Goal: Task Accomplishment & Management: Use online tool/utility

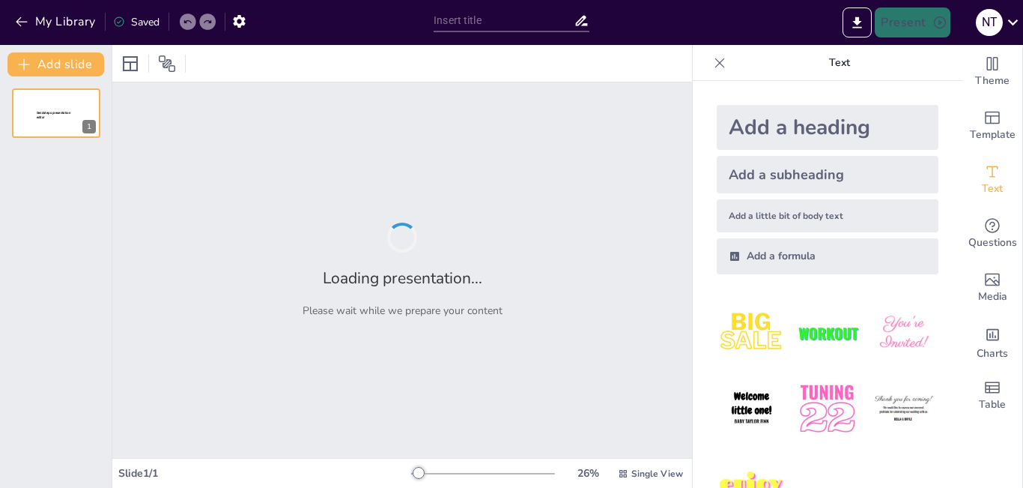
type input "Pengelolaan Kebun Sawit Rakyat: Menuju Keberlanjutan Sosial dan Ekonomi"
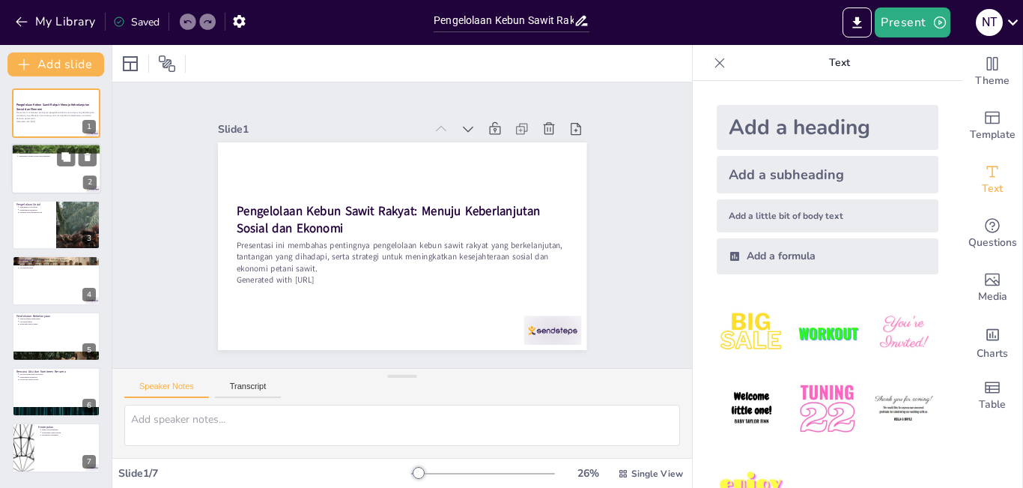
click at [49, 177] on div at bounding box center [56, 169] width 90 height 51
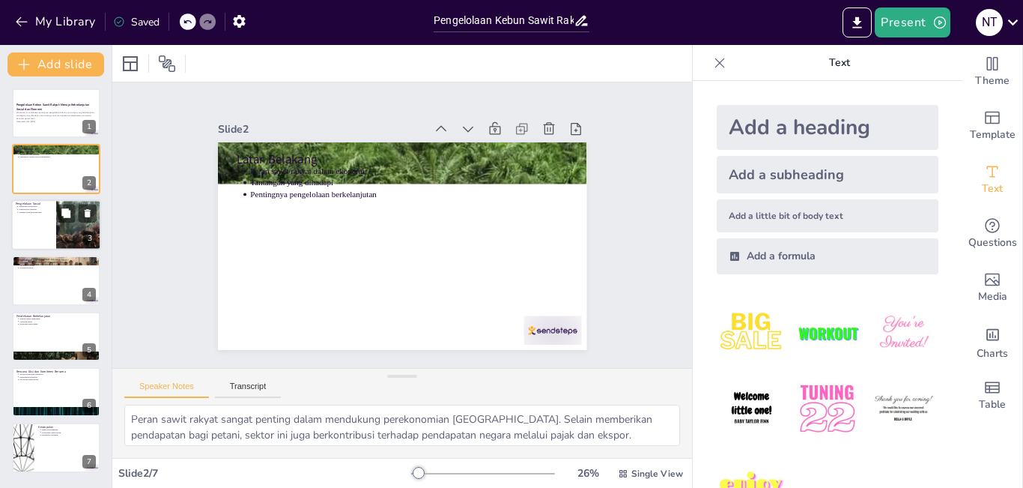
click at [52, 228] on div at bounding box center [56, 224] width 90 height 51
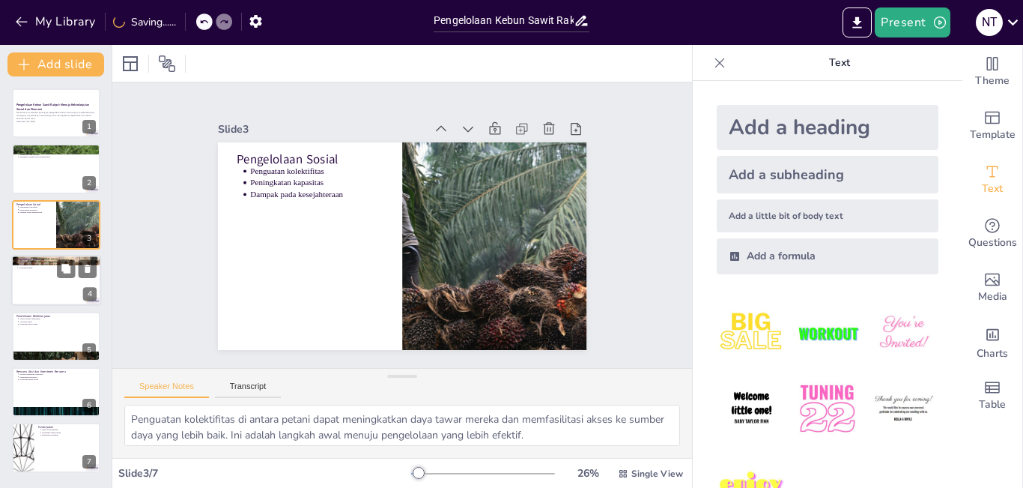
click at [52, 290] on div at bounding box center [56, 280] width 90 height 51
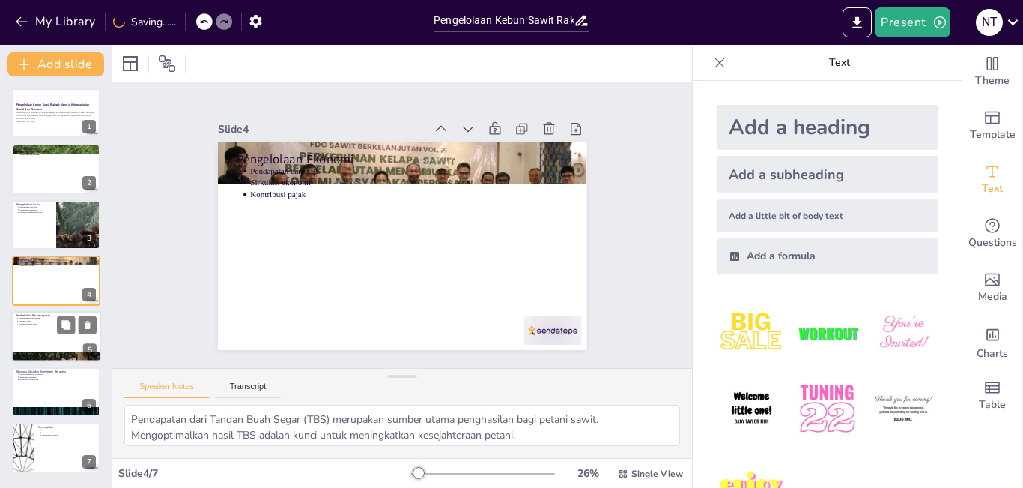
click at [52, 332] on div at bounding box center [56, 336] width 90 height 51
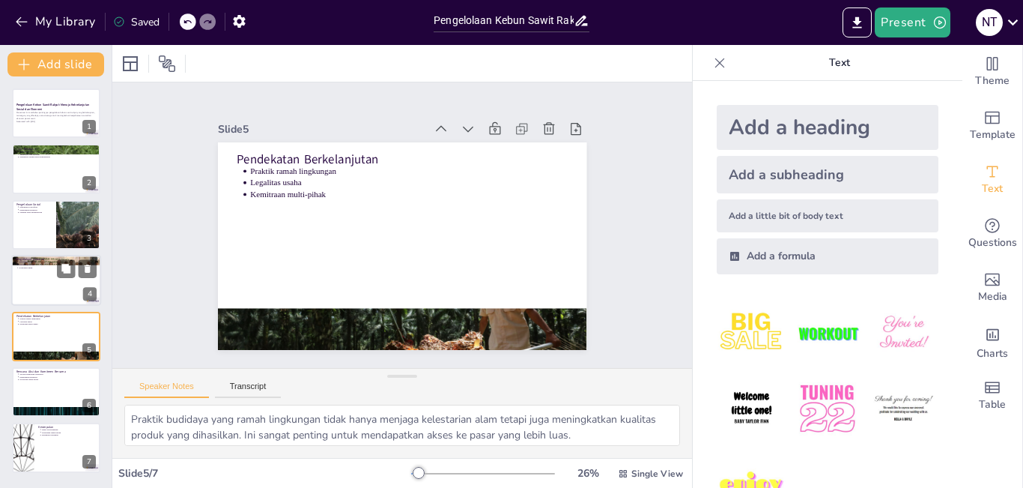
click at [52, 287] on div at bounding box center [56, 280] width 90 height 51
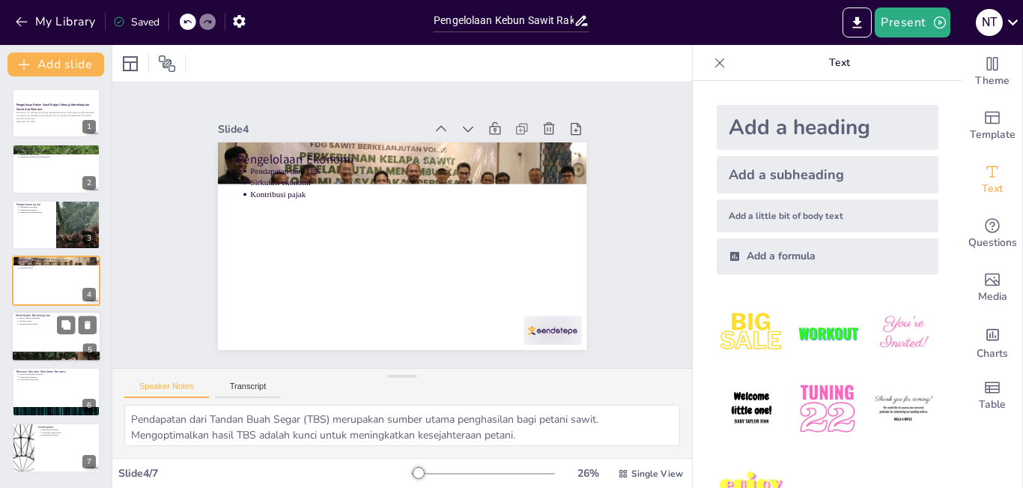
click at [38, 332] on div at bounding box center [56, 336] width 90 height 51
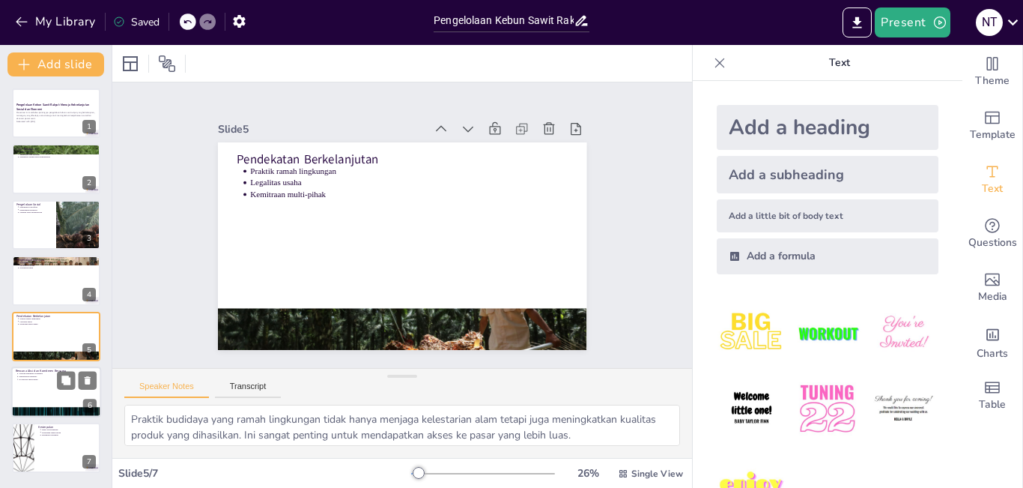
click at [49, 396] on div at bounding box center [56, 391] width 90 height 51
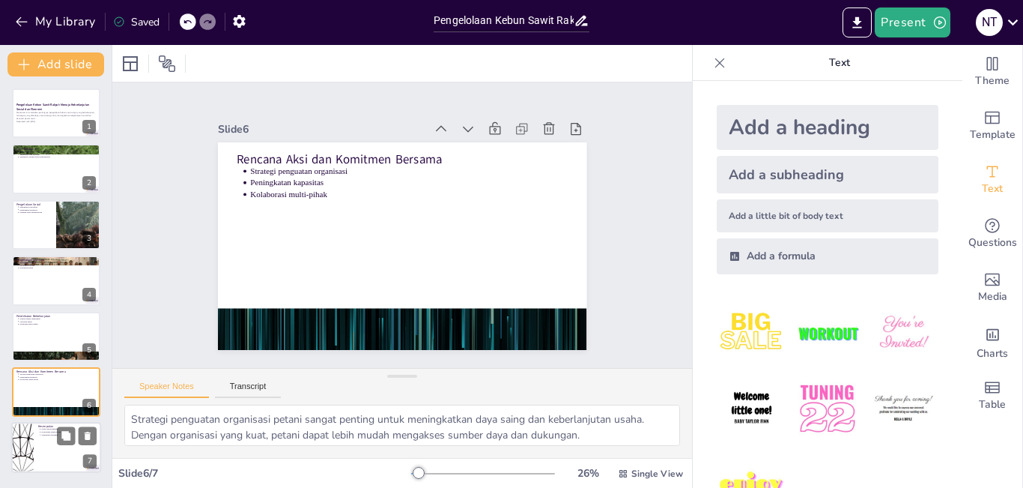
click at [51, 453] on div at bounding box center [56, 447] width 90 height 51
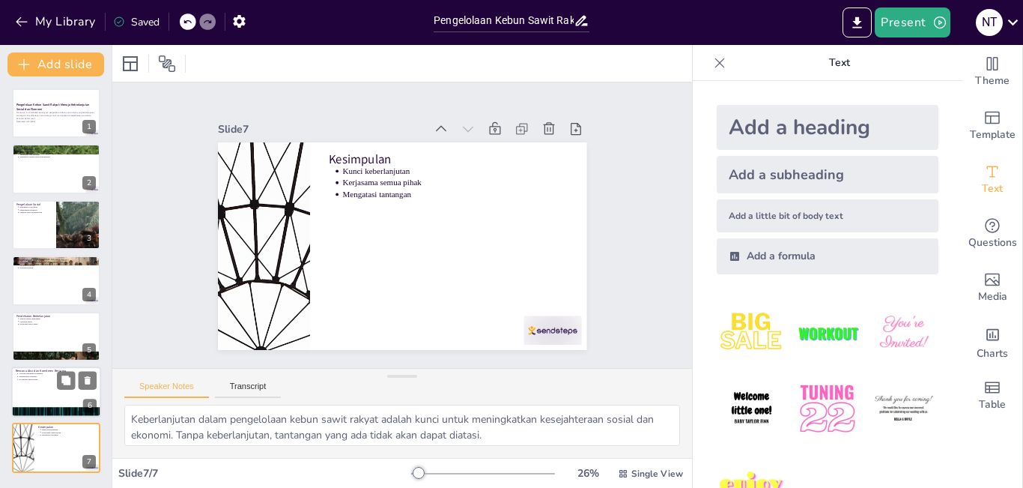
click at [38, 389] on div at bounding box center [56, 391] width 90 height 51
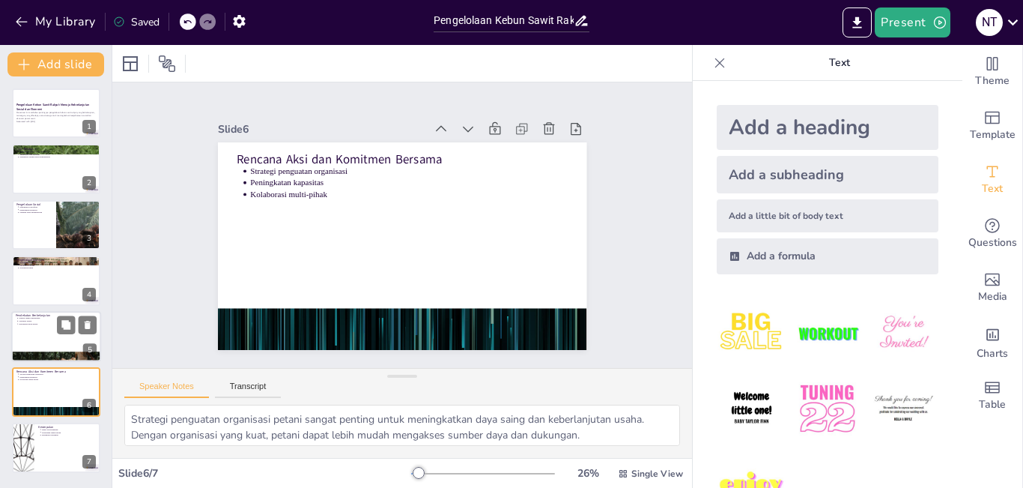
click at [43, 326] on div at bounding box center [56, 336] width 90 height 51
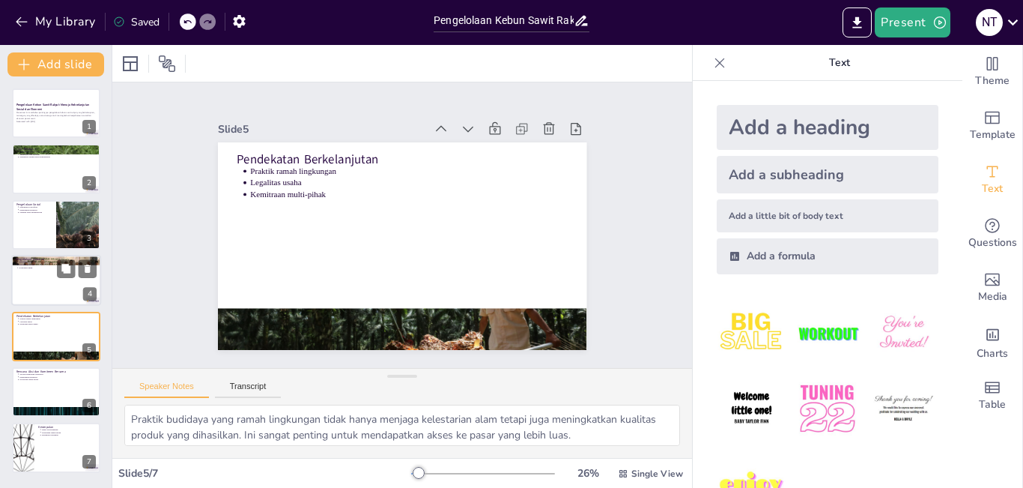
click at [43, 294] on div at bounding box center [56, 280] width 90 height 51
type textarea "Pendapatan dari Tandan Buah Segar (TBS) merupakan sumber utama penghasilan bagi…"
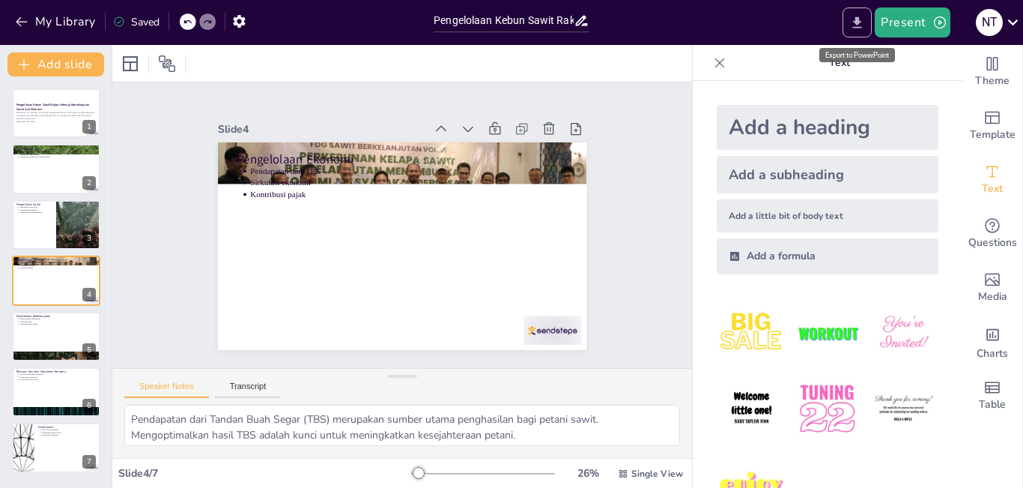
click at [858, 22] on icon "Export to PowerPoint" at bounding box center [857, 21] width 9 height 11
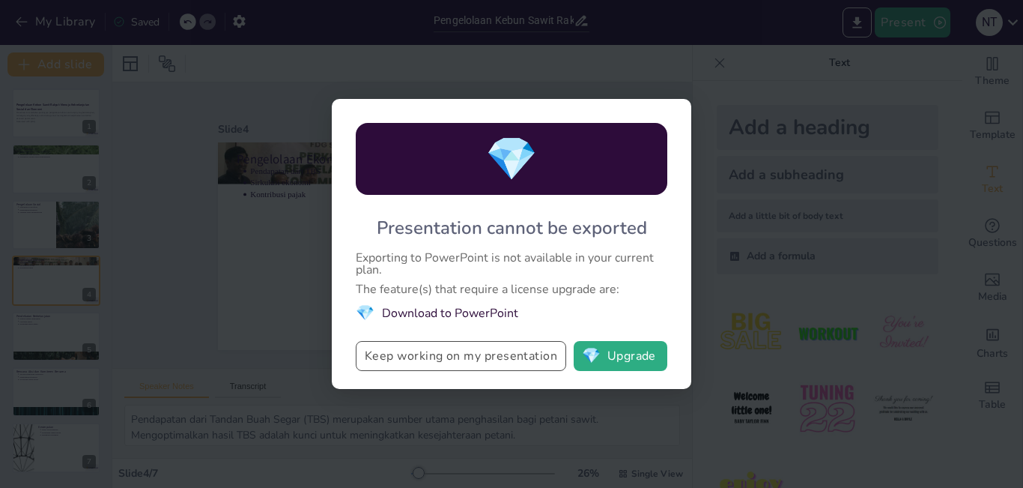
click at [457, 358] on button "Keep working on my presentation" at bounding box center [461, 356] width 210 height 30
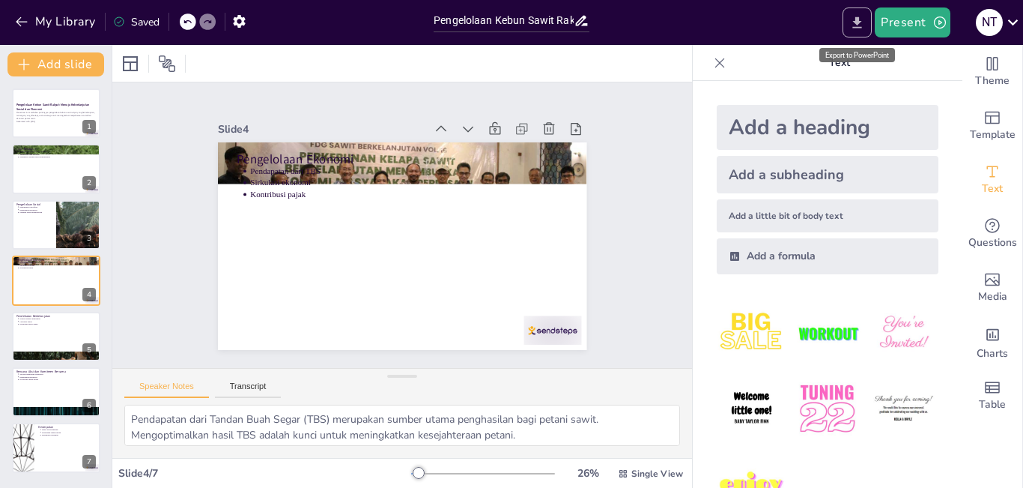
click at [855, 23] on icon "Export to PowerPoint" at bounding box center [857, 23] width 16 height 16
